Goal: Register for event/course

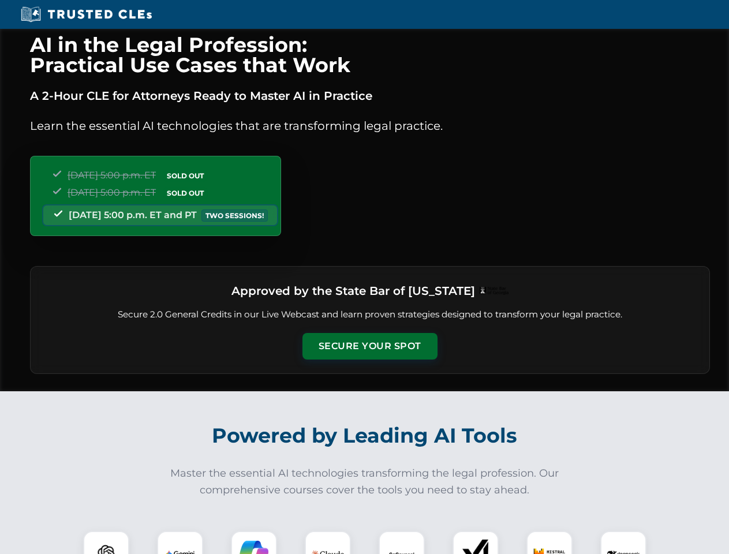
click at [370, 346] on button "Secure Your Spot" at bounding box center [370, 346] width 135 height 27
click at [106, 543] on img at bounding box center [105, 554] width 33 height 33
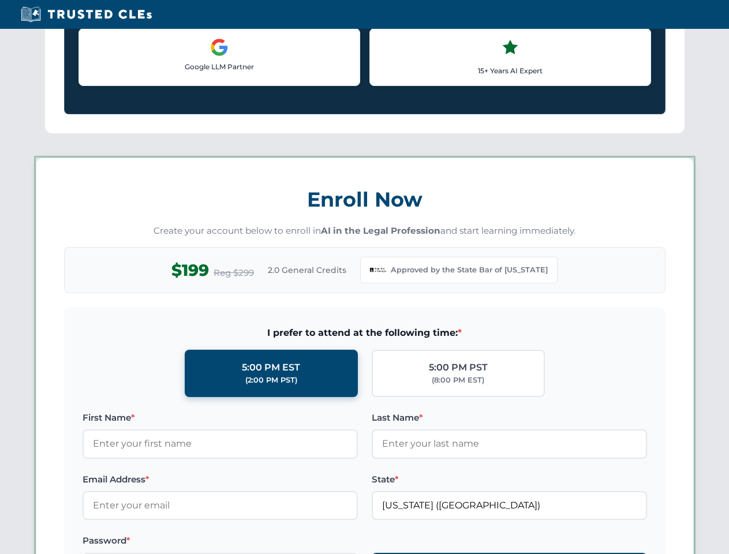
click at [254, 543] on label "Password *" at bounding box center [220, 541] width 275 height 14
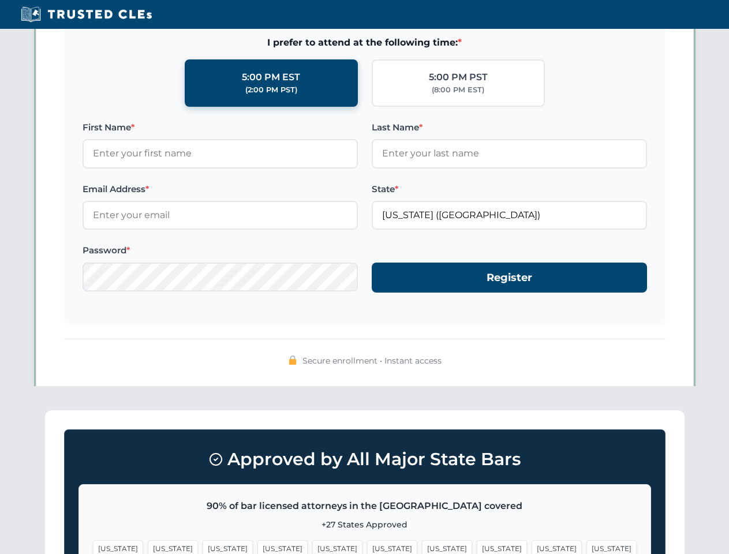
click at [532, 543] on span "[US_STATE]" at bounding box center [557, 548] width 50 height 17
